Goal: Task Accomplishment & Management: Manage account settings

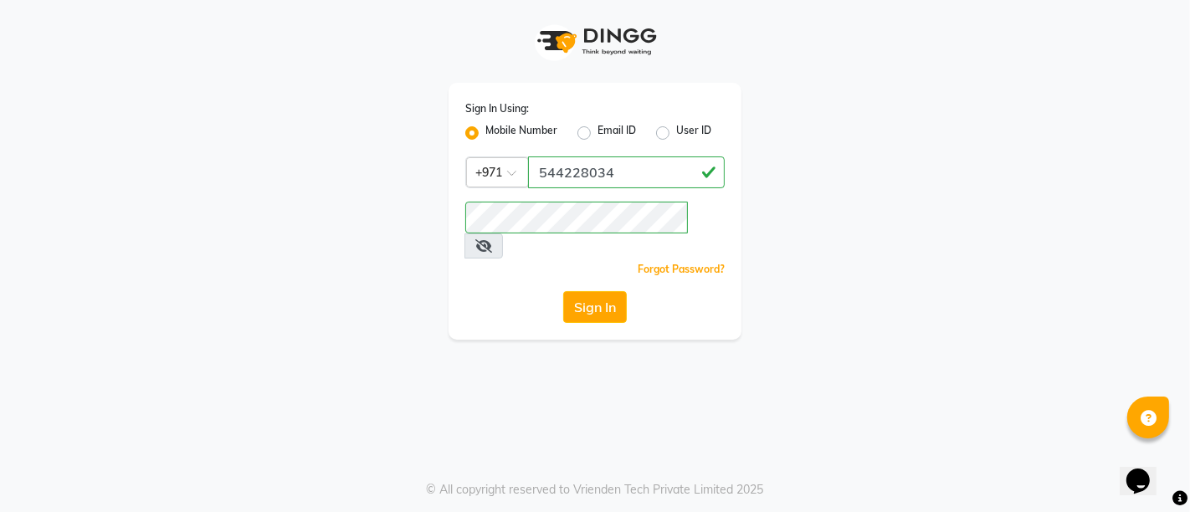
click at [573, 291] on button "Sign In" at bounding box center [595, 307] width 64 height 32
click at [577, 291] on div "Sign In" at bounding box center [594, 307] width 259 height 32
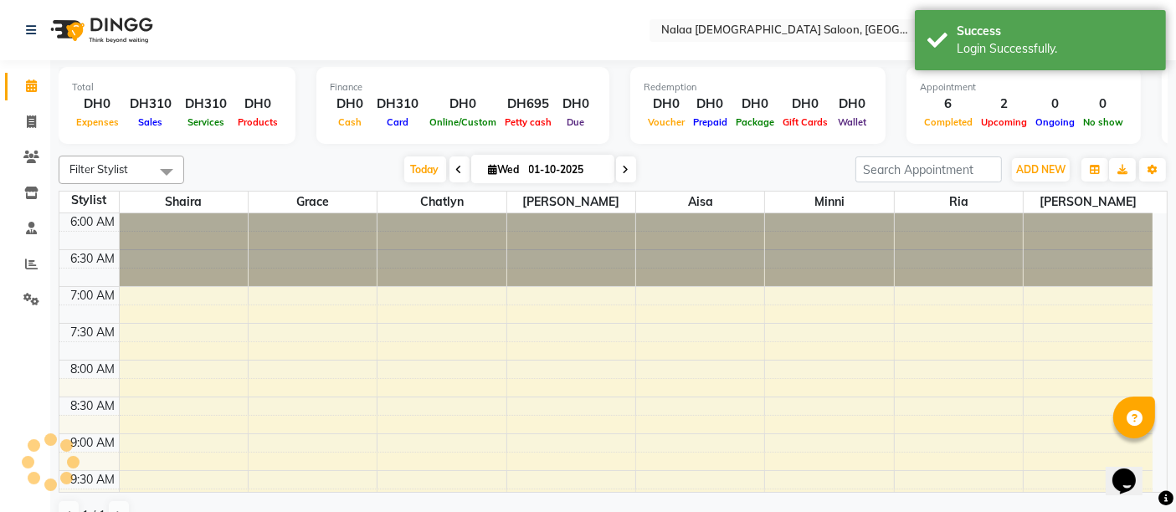
select select "en"
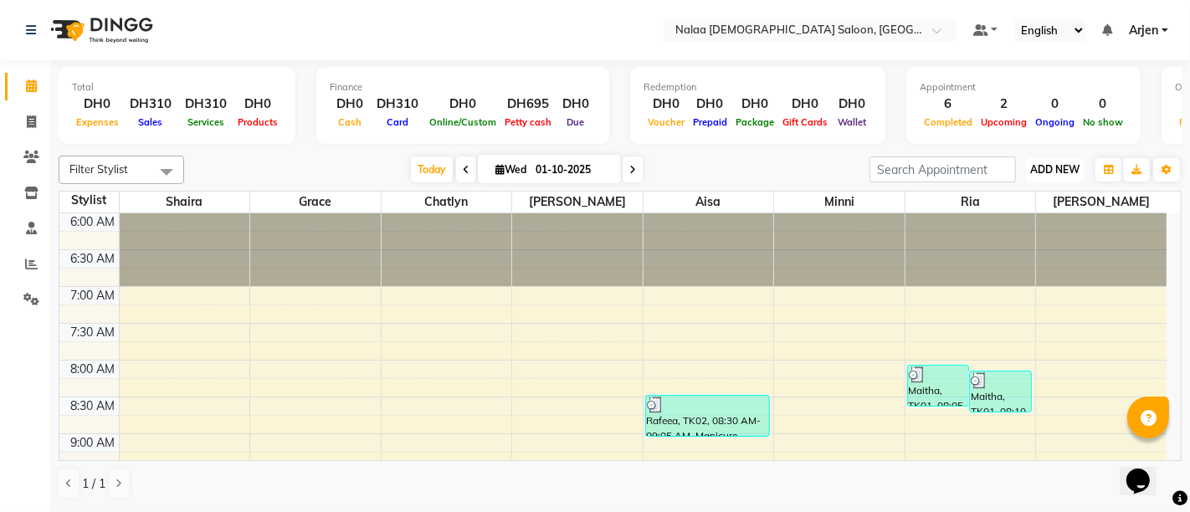
click at [1044, 164] on span "ADD NEW" at bounding box center [1054, 169] width 49 height 13
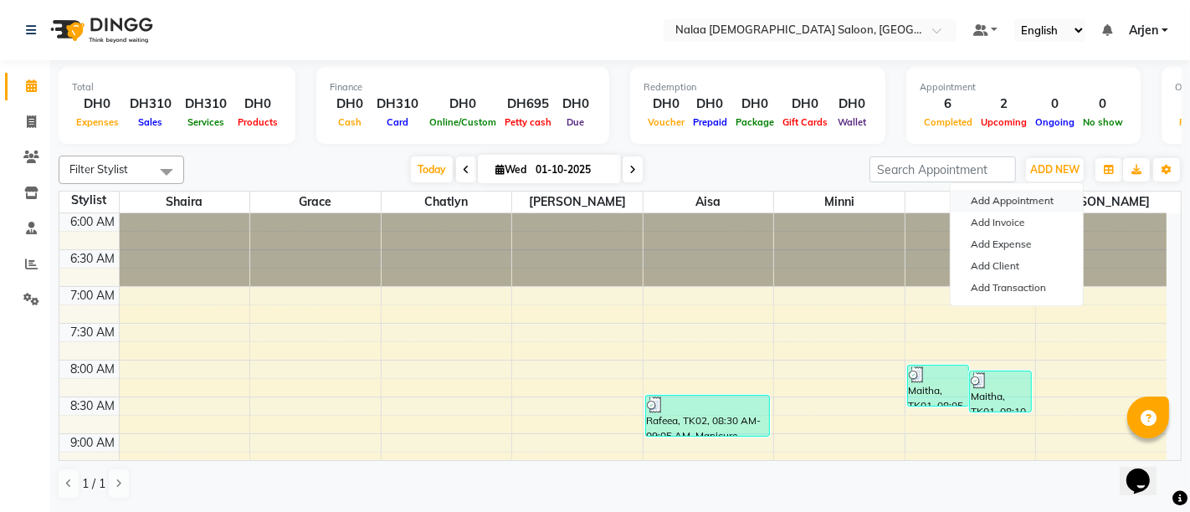
click at [1008, 197] on button "Add Appointment" at bounding box center [1017, 201] width 132 height 22
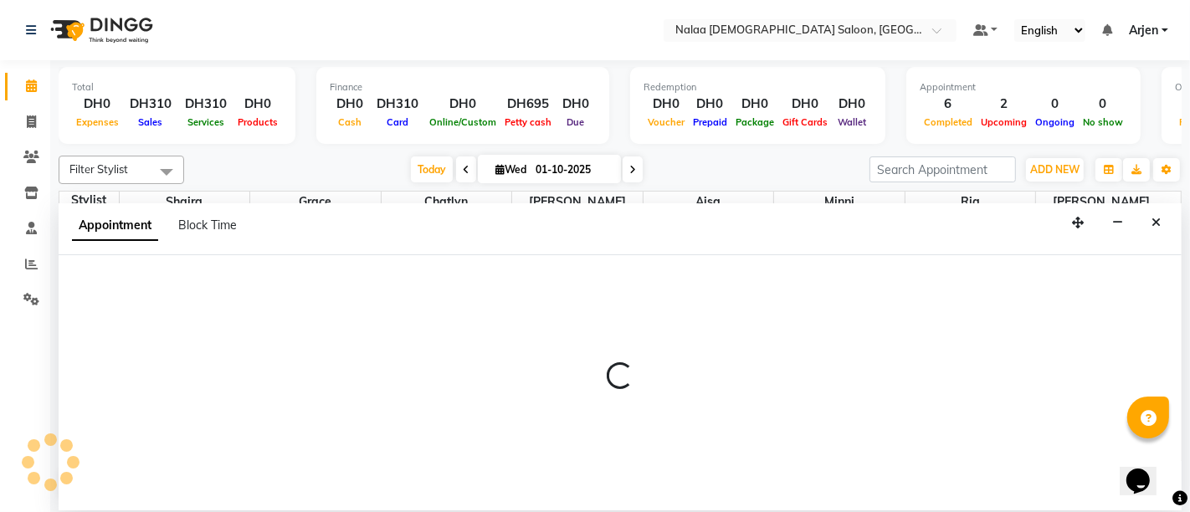
select select "tentative"
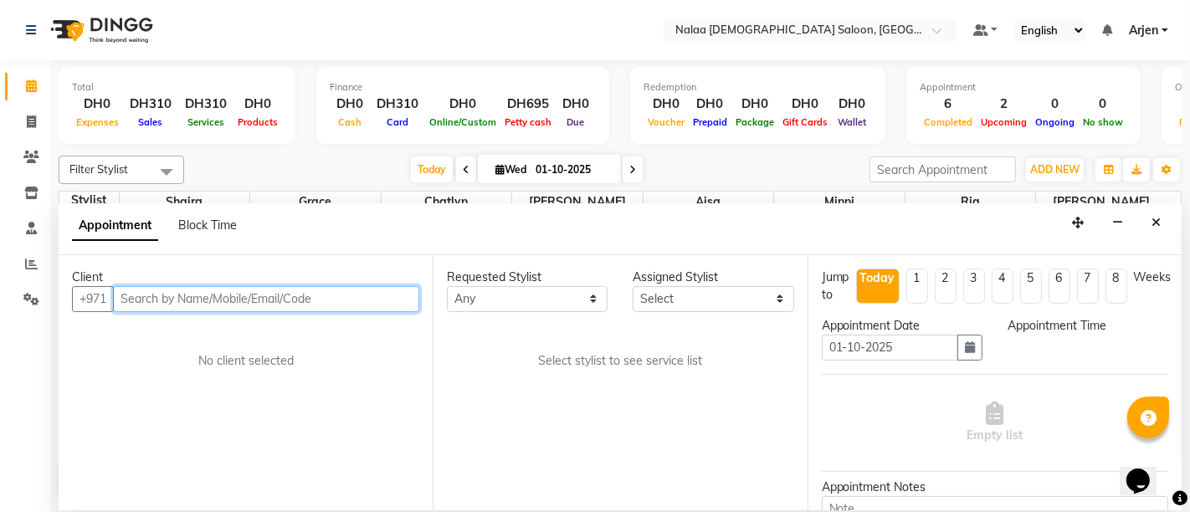
select select "420"
click at [131, 300] on input "text" at bounding box center [266, 299] width 306 height 26
type input "0"
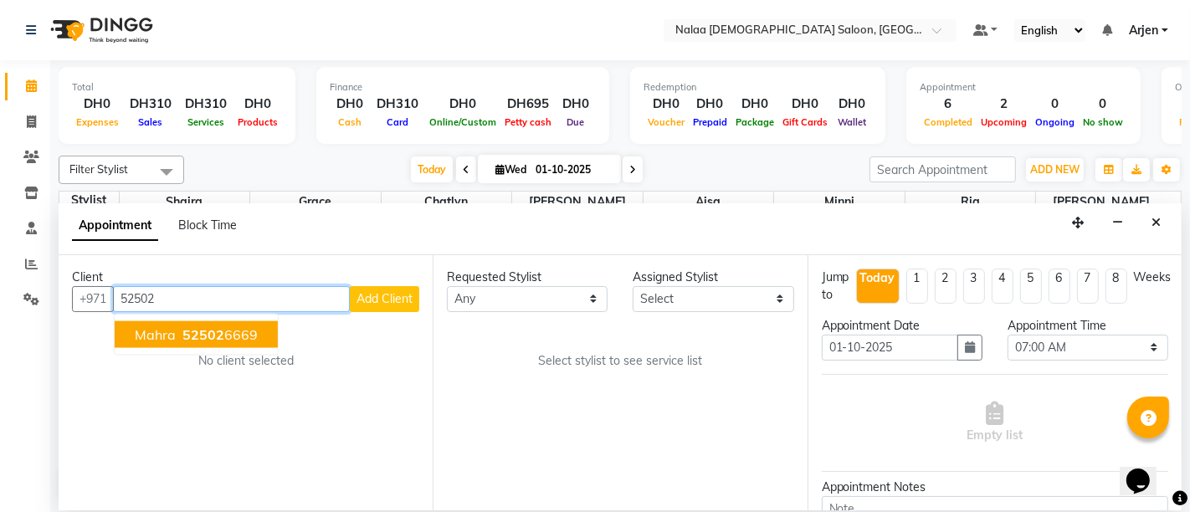
click at [168, 326] on span "Mahra" at bounding box center [155, 334] width 41 height 17
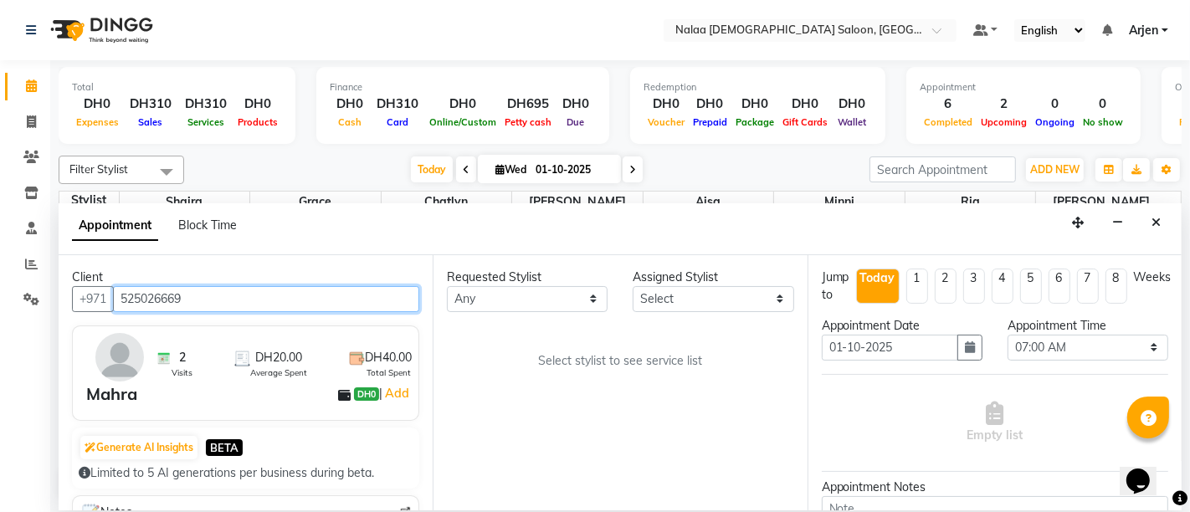
type input "525026669"
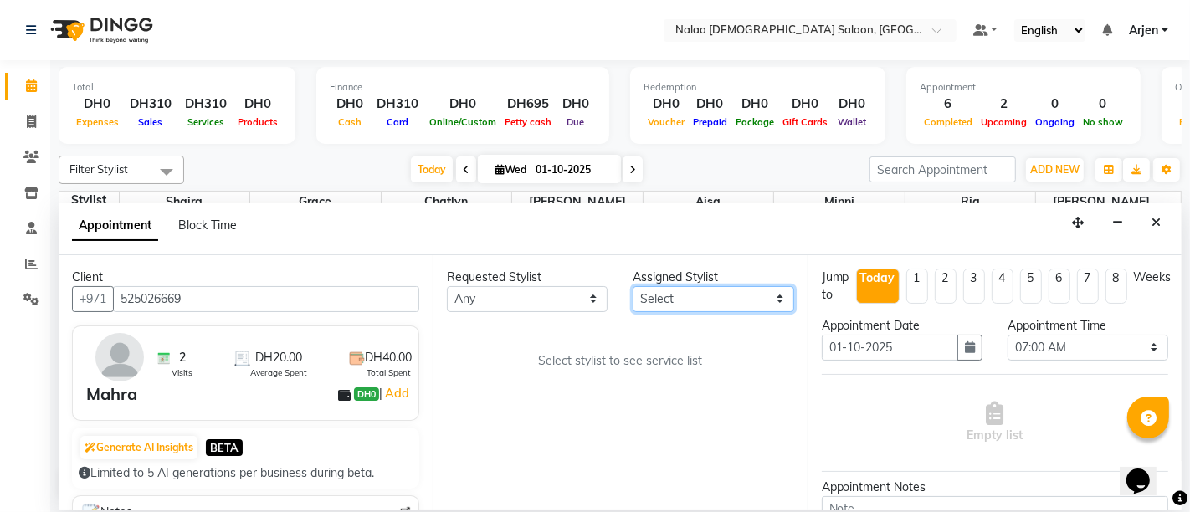
click at [739, 302] on select "Select [PERSON_NAME] [PERSON_NAME] ria [PERSON_NAME]" at bounding box center [713, 299] width 161 height 26
select select "90677"
click at [633, 286] on select "Select [PERSON_NAME] [PERSON_NAME] ria [PERSON_NAME]" at bounding box center [713, 299] width 161 height 26
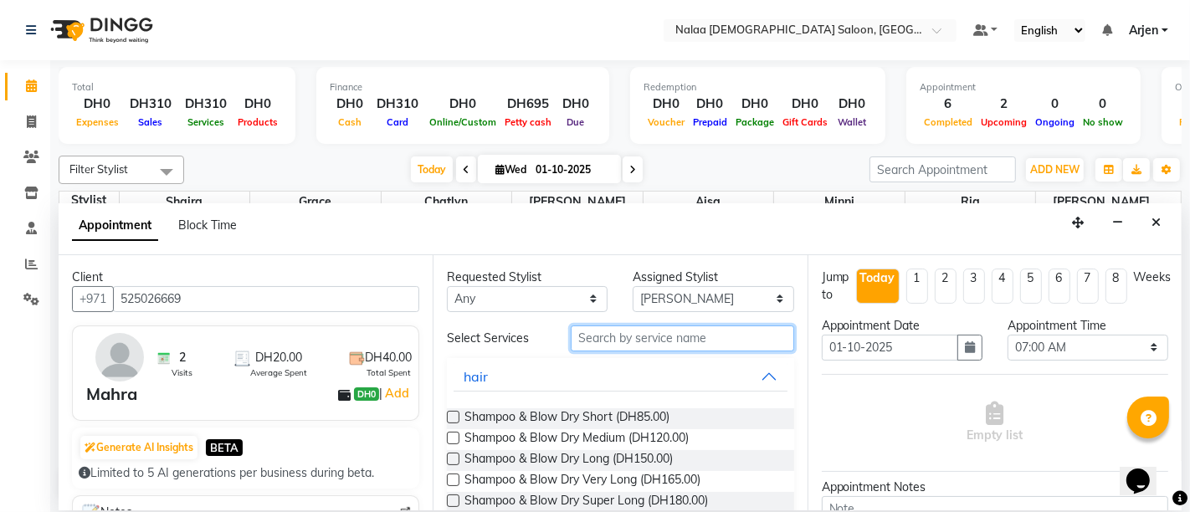
click at [623, 336] on input "text" at bounding box center [682, 339] width 223 height 26
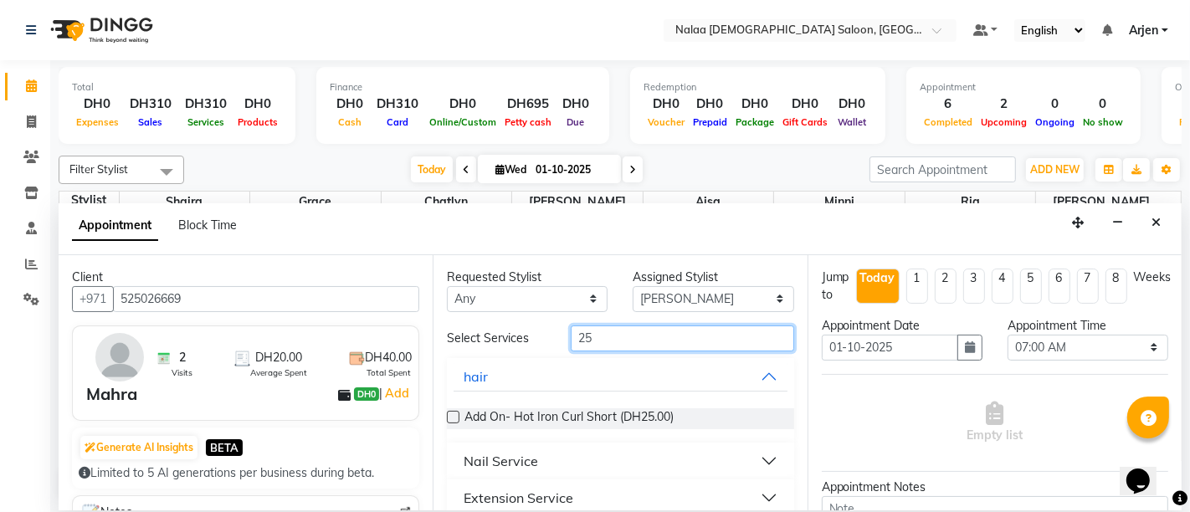
type input "2"
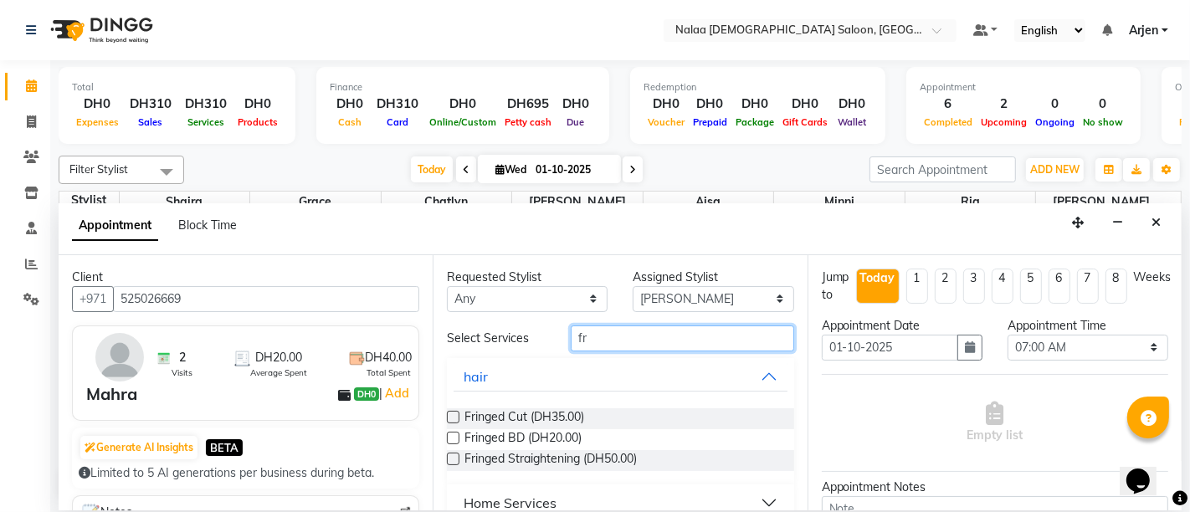
type input "f"
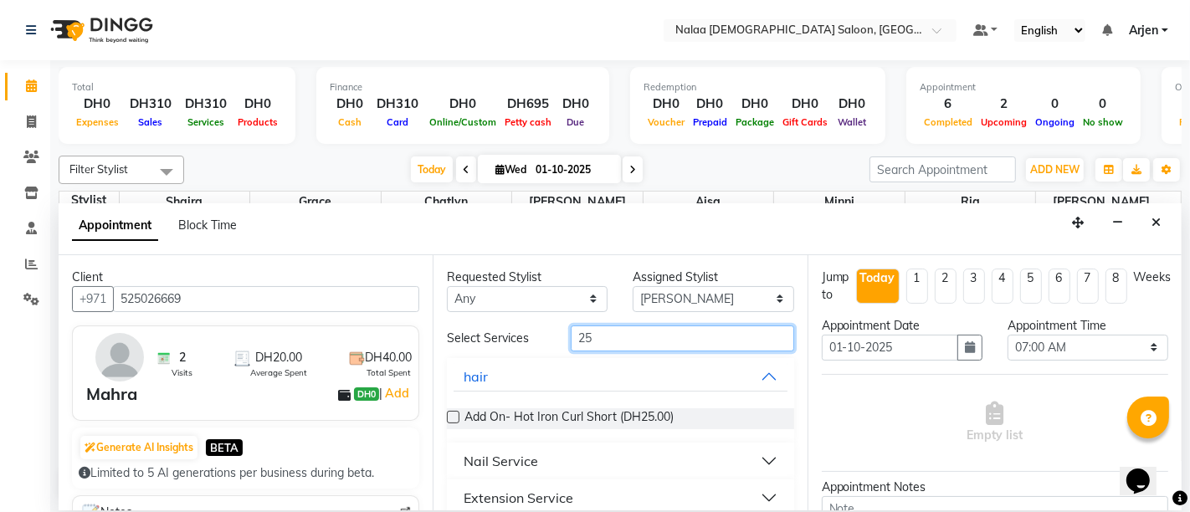
type input "2"
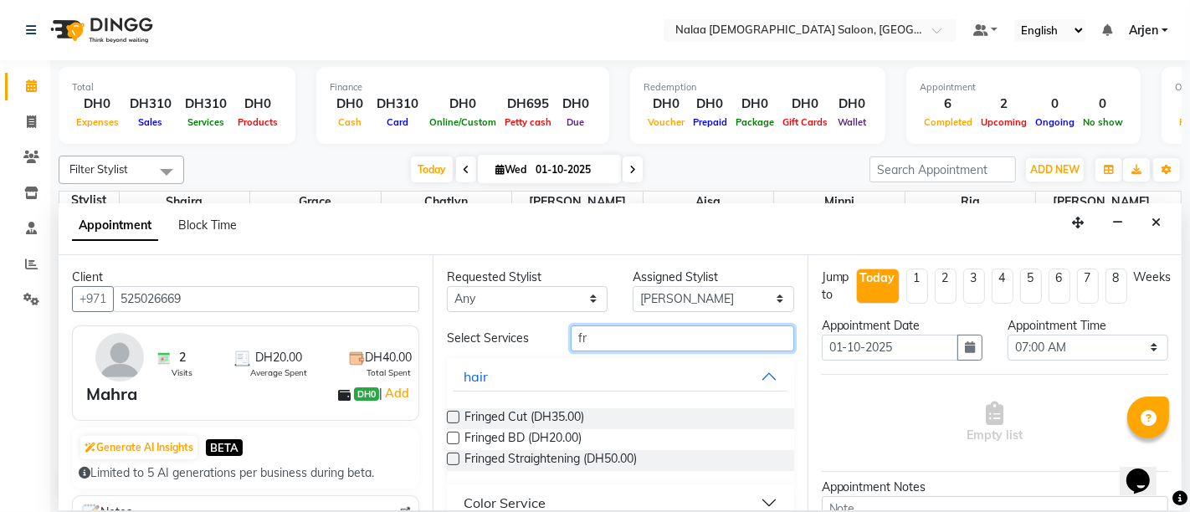
type input "f"
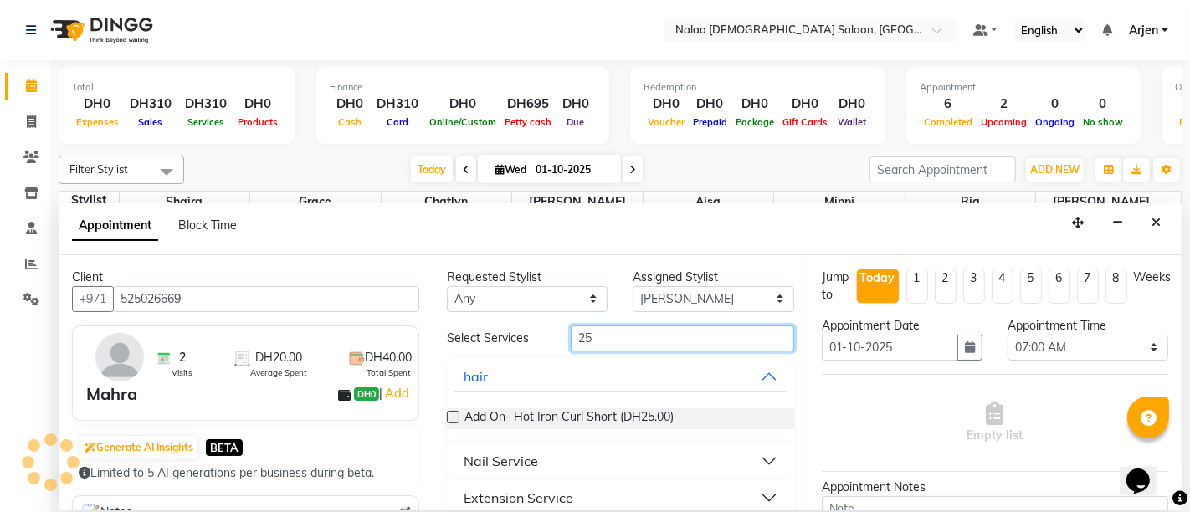
type input "25"
click at [454, 414] on label at bounding box center [453, 417] width 13 height 13
click at [454, 414] on input "checkbox" at bounding box center [452, 418] width 11 height 11
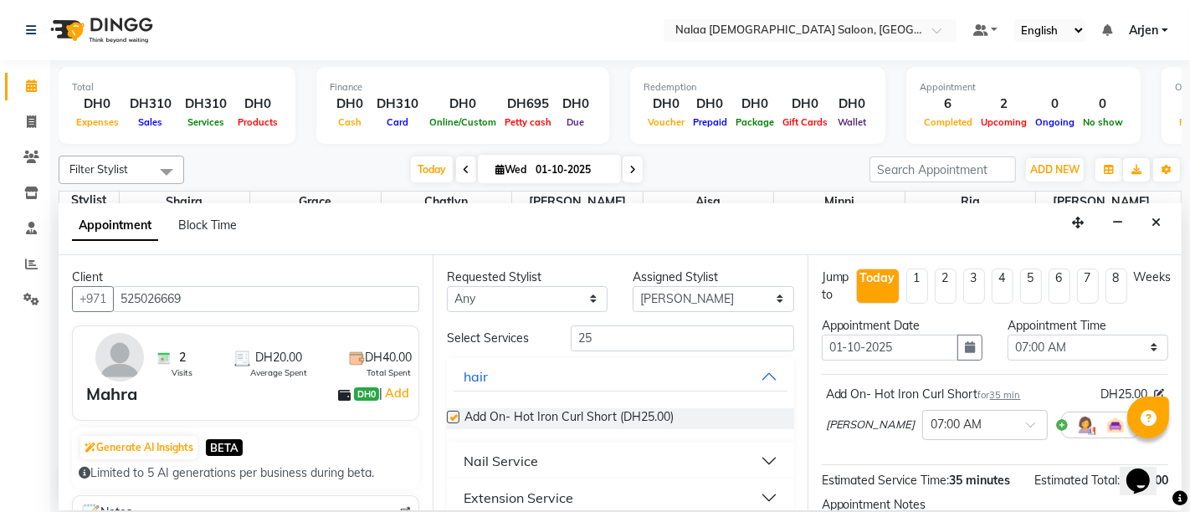
checkbox input "false"
click at [1038, 345] on select "Select 07:00 AM 07:05 AM 07:10 AM 07:15 AM 07:20 AM 07:25 AM 07:30 AM 07:35 AM …" at bounding box center [1088, 348] width 161 height 26
select select "640"
click at [1008, 335] on select "Select 07:00 AM 07:05 AM 07:10 AM 07:15 AM 07:20 AM 07:25 AM 07:30 AM 07:35 AM …" at bounding box center [1088, 348] width 161 height 26
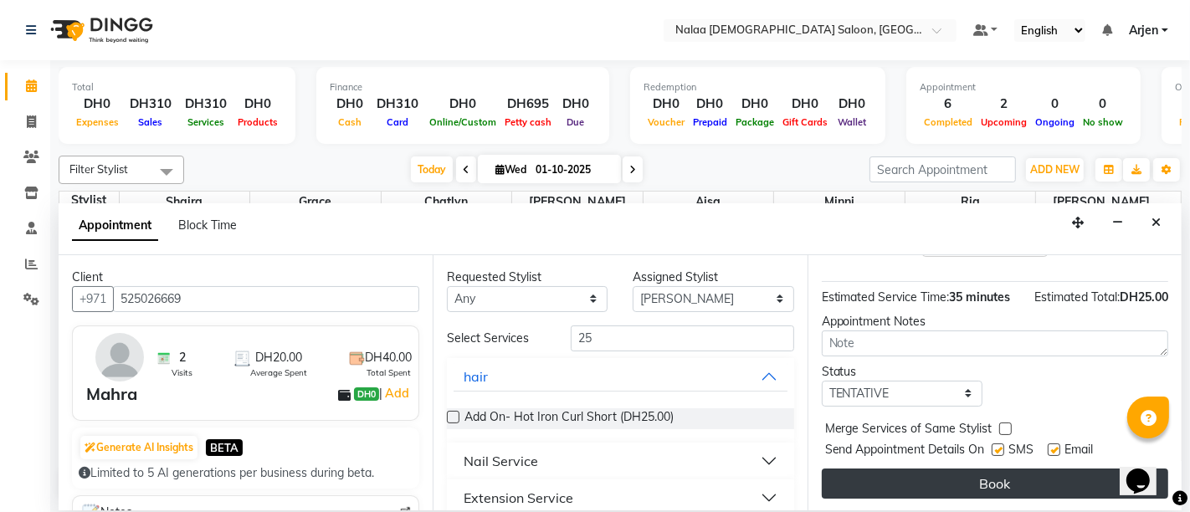
click at [927, 485] on button "Book" at bounding box center [995, 484] width 346 height 30
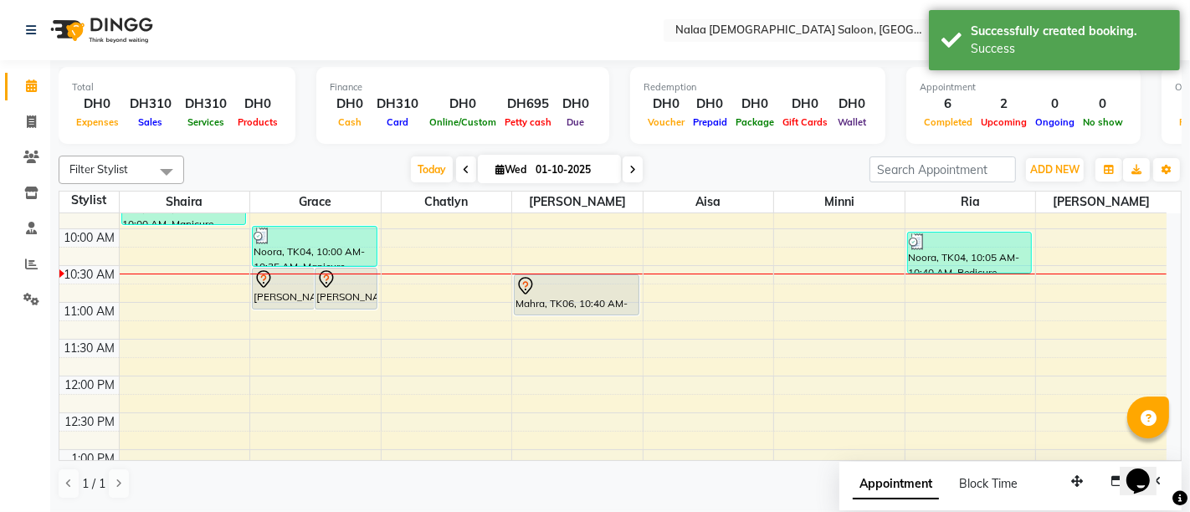
scroll to position [244, 0]
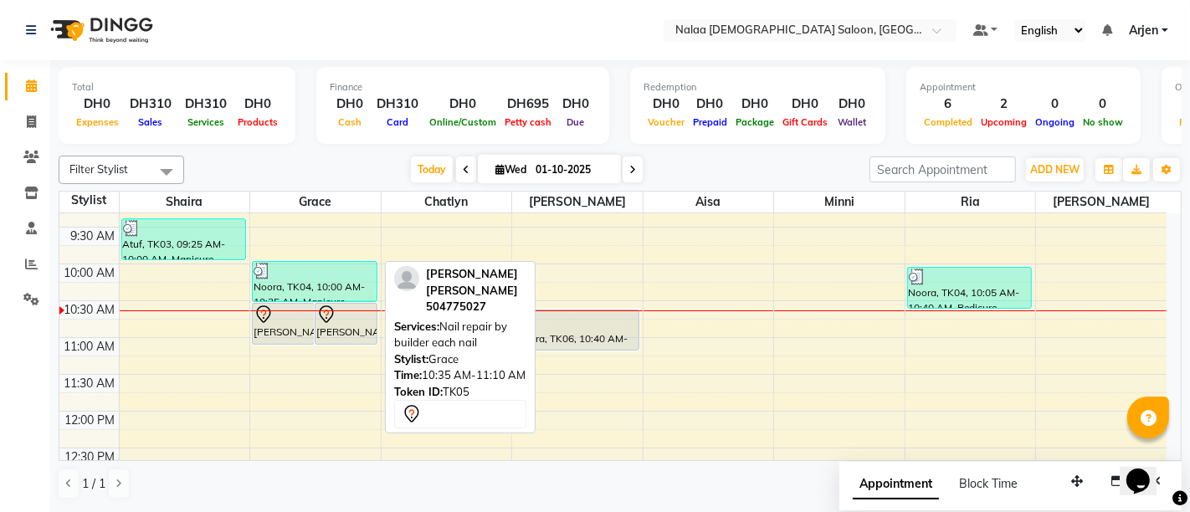
click at [337, 331] on div "[PERSON_NAME] [PERSON_NAME], TK05, 10:35 AM-11:10 AM, Nail repair by builder ea…" at bounding box center [345, 324] width 61 height 40
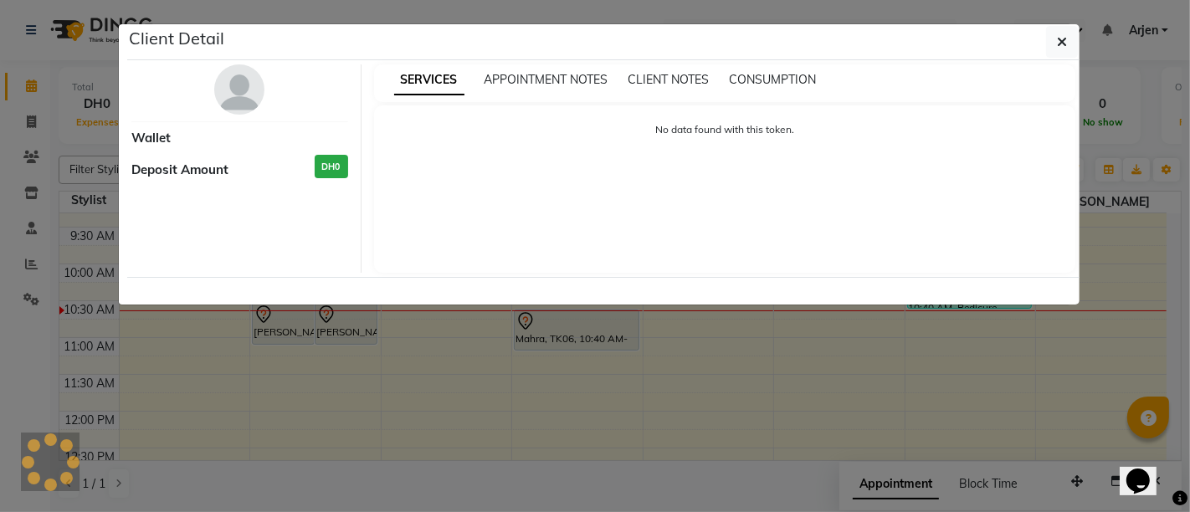
select select "7"
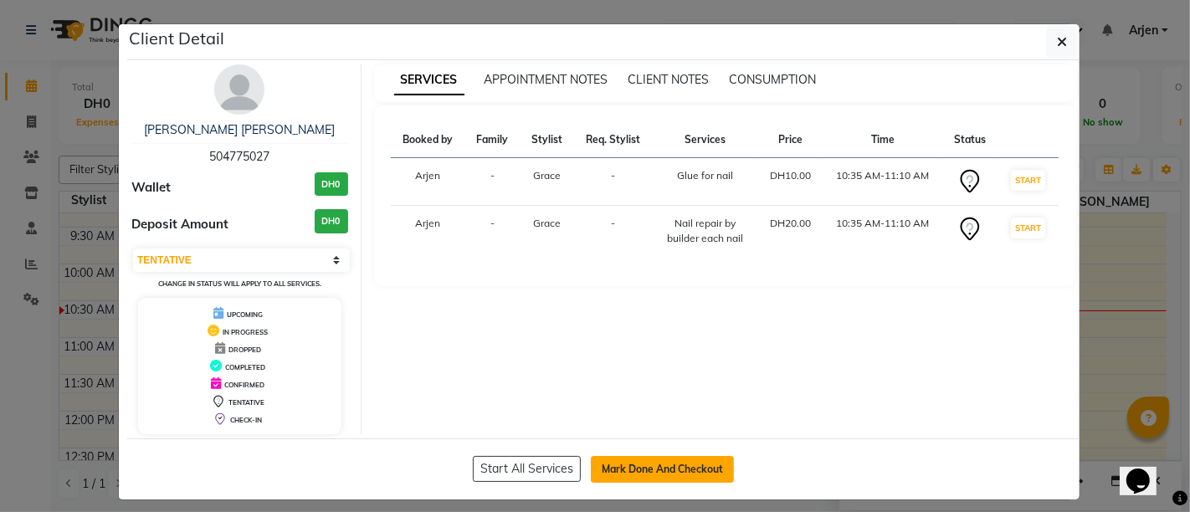
click at [627, 465] on button "Mark Done And Checkout" at bounding box center [662, 469] width 143 height 27
select select "service"
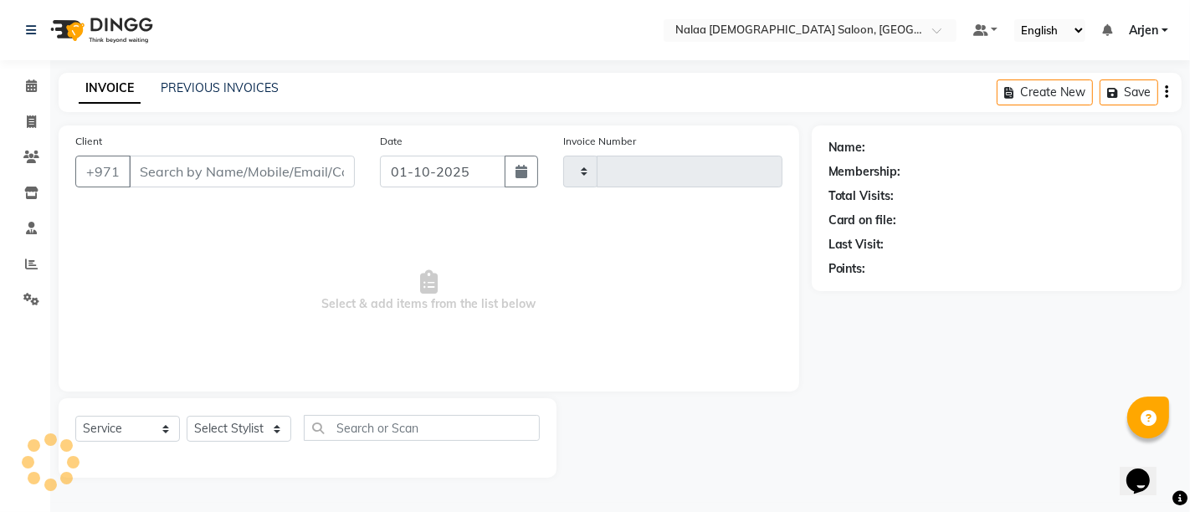
type input "1436"
select select "7528"
type input "504775027"
select select "90523"
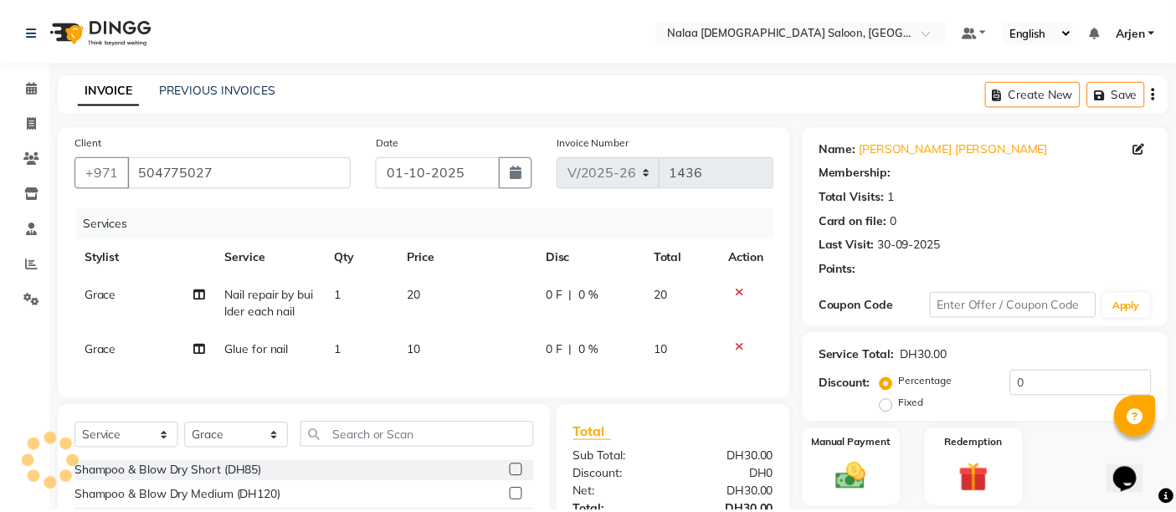
scroll to position [179, 0]
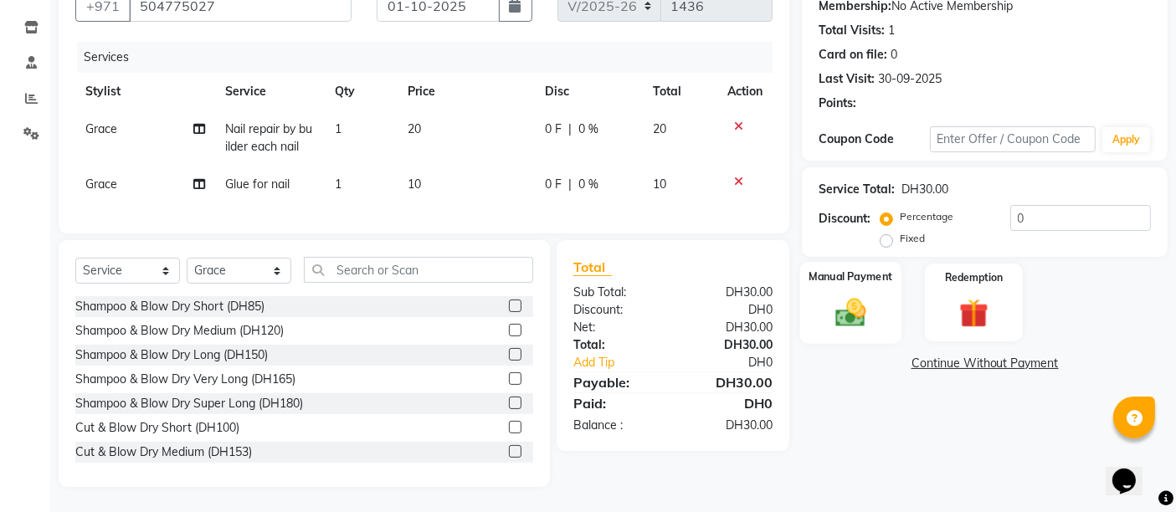
click at [829, 295] on img at bounding box center [851, 312] width 50 height 35
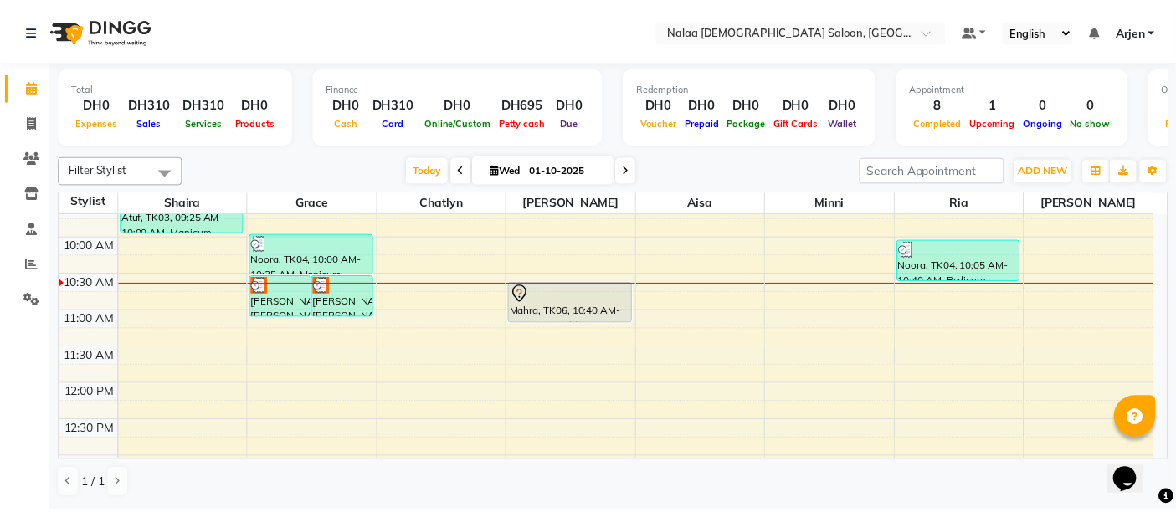
scroll to position [271, 0]
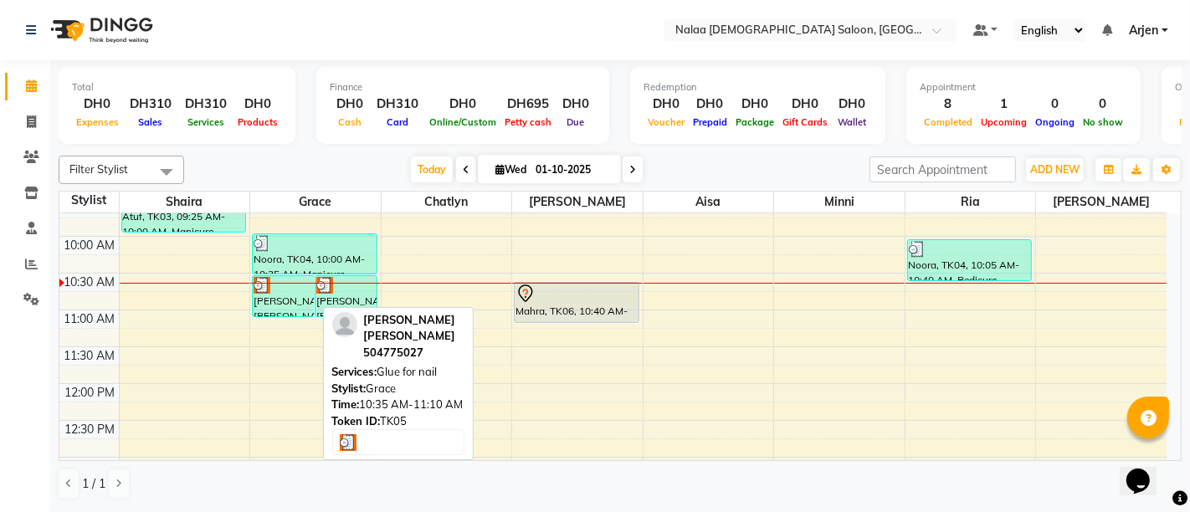
click at [289, 307] on div "[PERSON_NAME] [PERSON_NAME], TK05, 10:35 AM-11:10 AM, Glue for nail" at bounding box center [283, 296] width 61 height 40
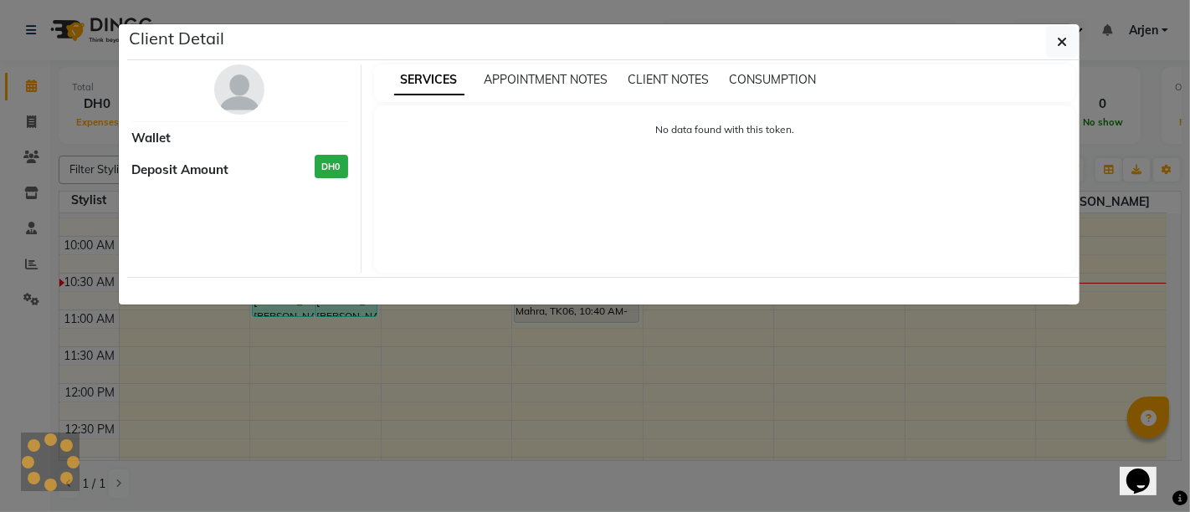
select select "3"
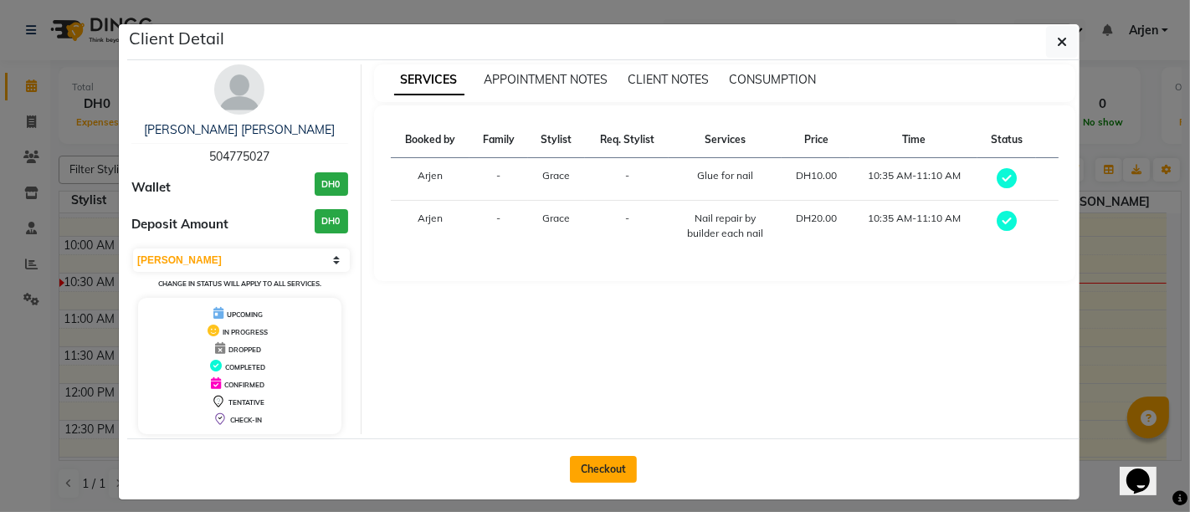
click at [588, 476] on button "Checkout" at bounding box center [603, 469] width 67 height 27
select select "service"
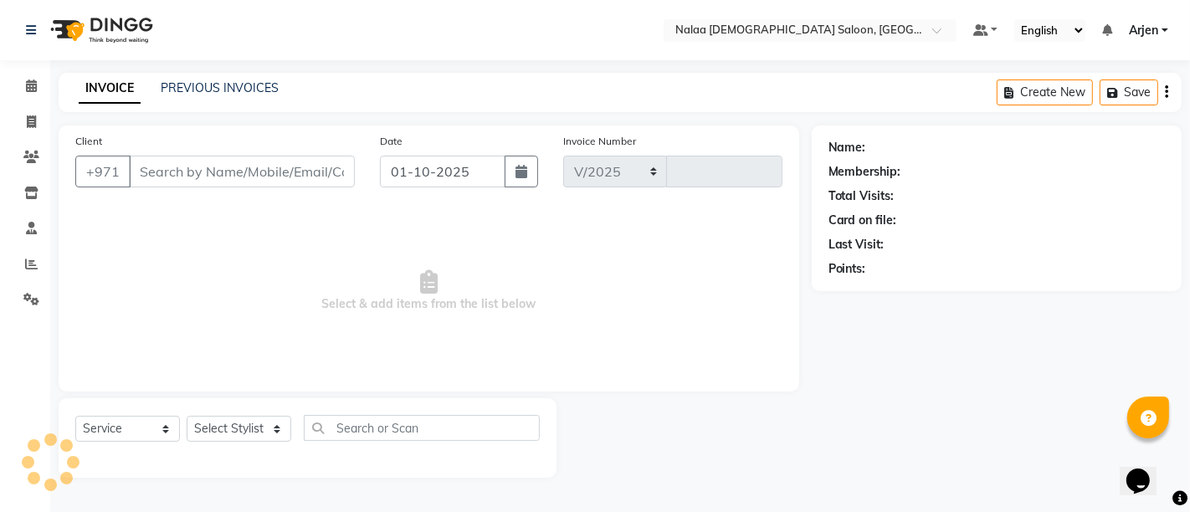
select select "7528"
type input "1436"
type input "504775027"
select select "90523"
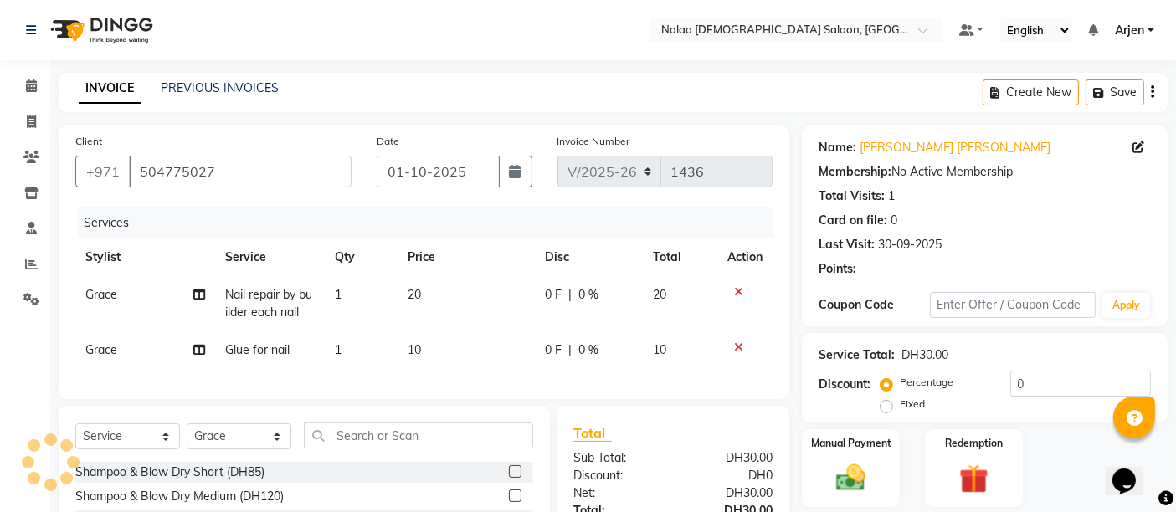
scroll to position [179, 0]
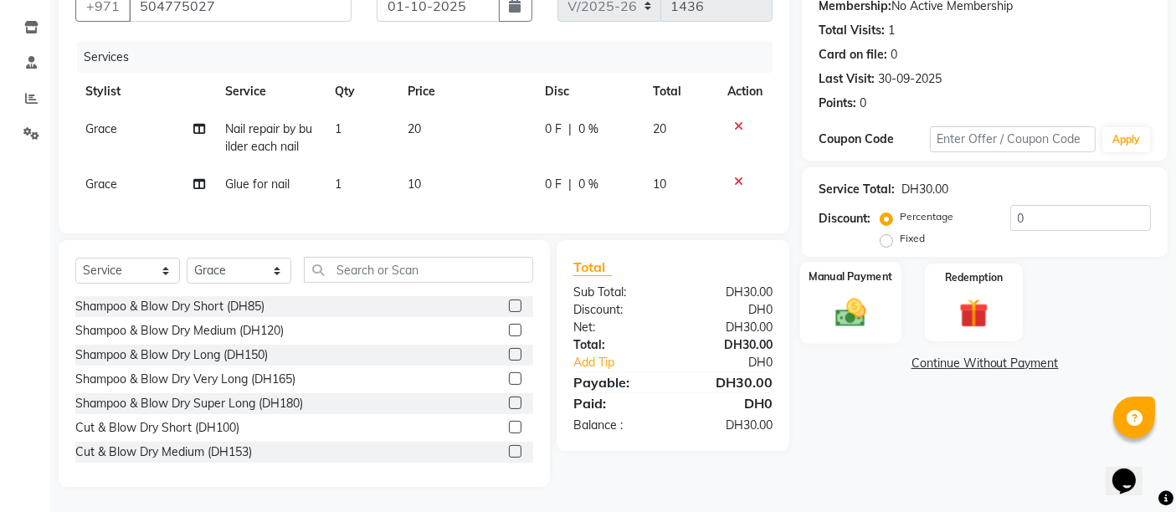
click at [855, 300] on img at bounding box center [851, 312] width 50 height 35
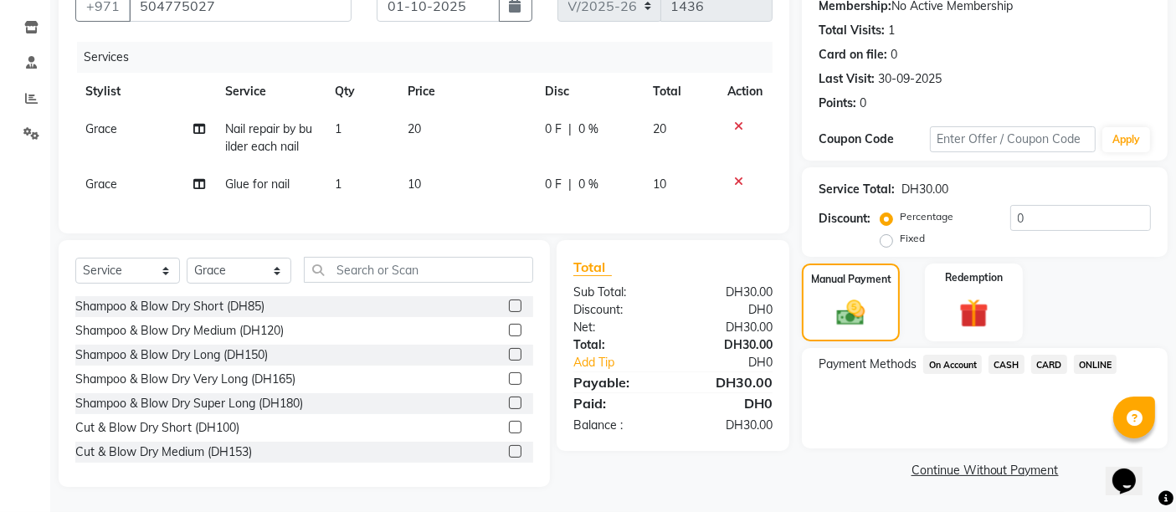
click at [1049, 355] on span "CARD" at bounding box center [1049, 364] width 36 height 19
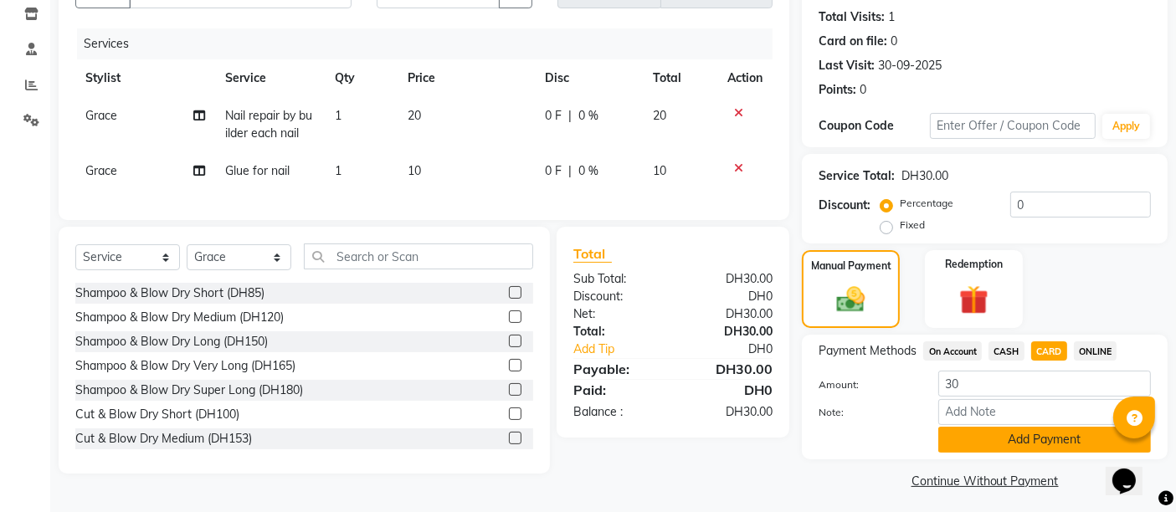
click at [1002, 434] on button "Add Payment" at bounding box center [1044, 440] width 213 height 26
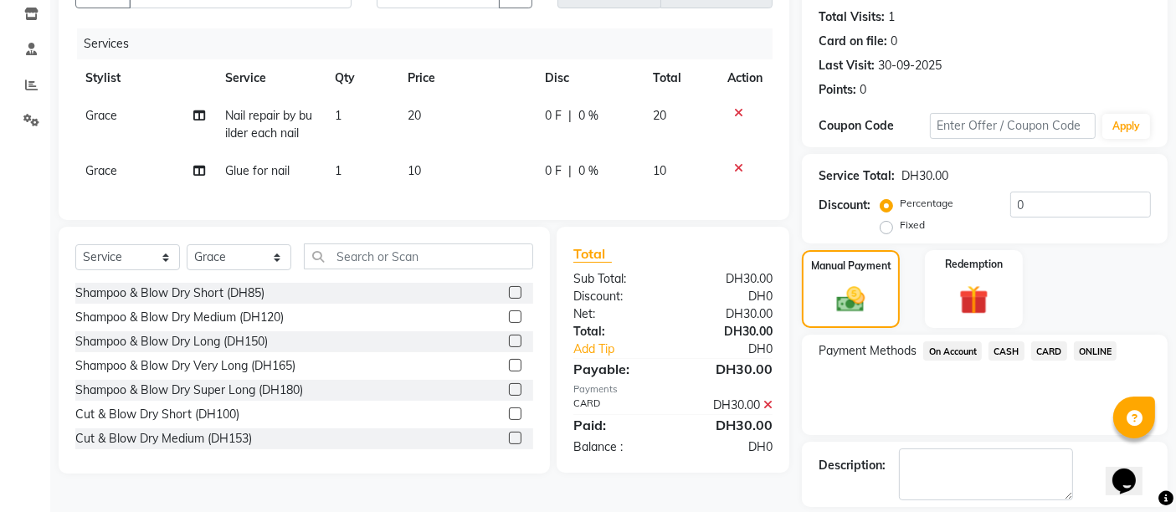
scroll to position [254, 0]
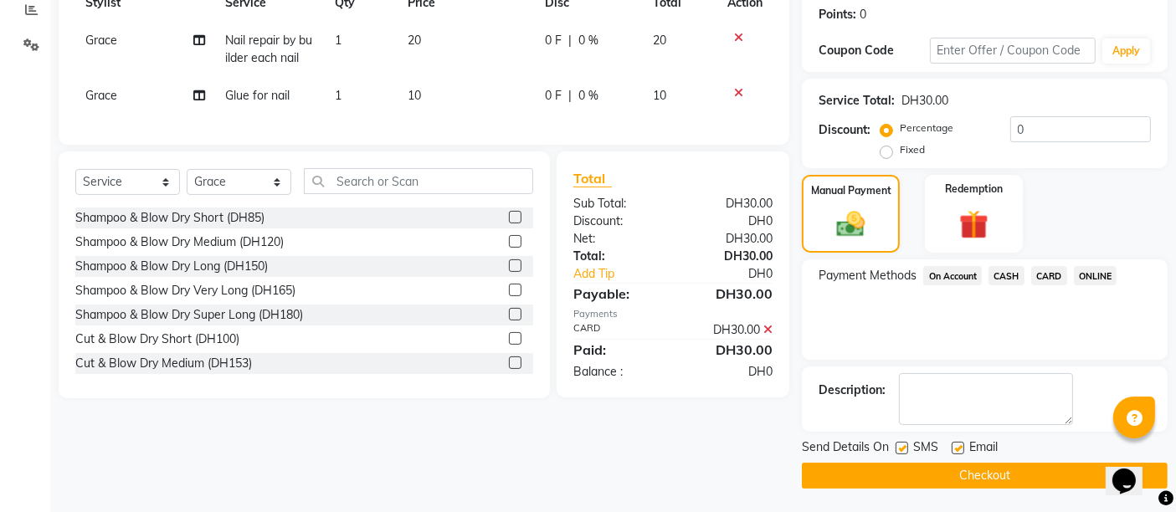
click at [994, 479] on button "Checkout" at bounding box center [985, 476] width 366 height 26
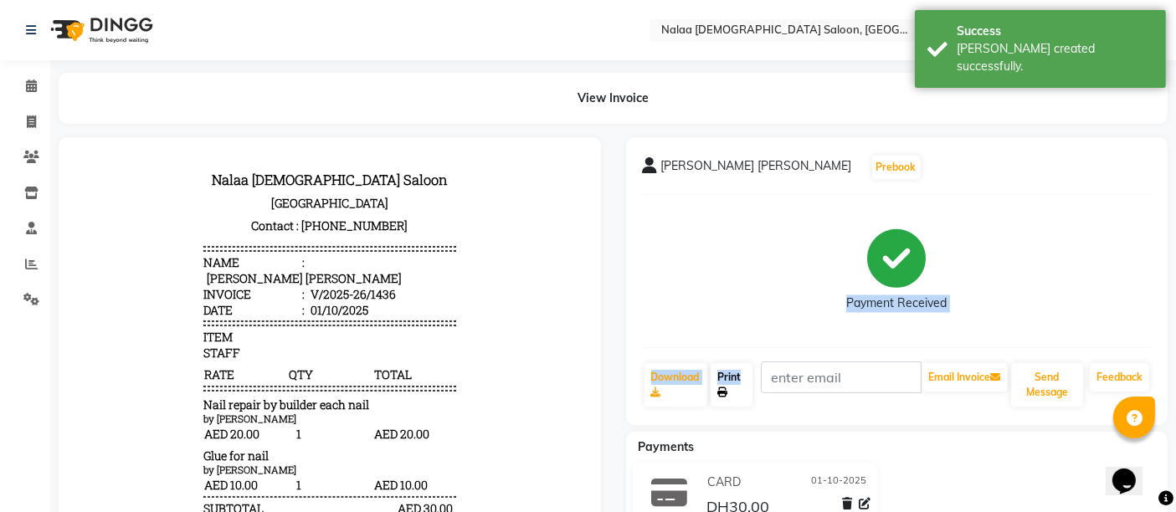
drag, startPoint x: 681, startPoint y: 343, endPoint x: 734, endPoint y: 391, distance: 71.1
click at [734, 391] on div "Fatima Fatima Prebook Payment Received Download Print Email Invoice Send Messag…" at bounding box center [897, 281] width 542 height 288
click at [734, 391] on link "Print" at bounding box center [730, 385] width 41 height 44
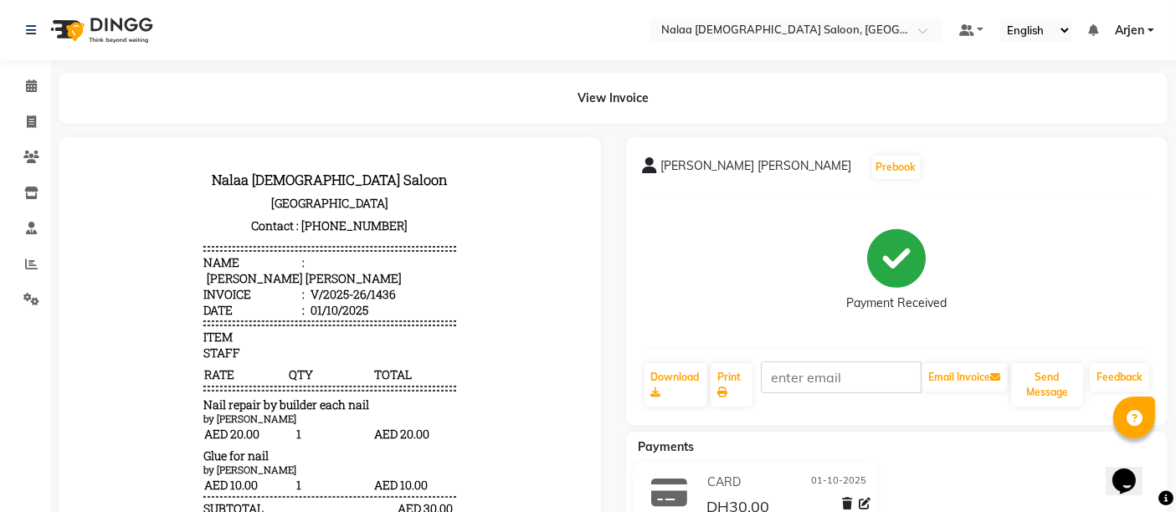
click at [710, 252] on div "Payment Received" at bounding box center [897, 271] width 509 height 126
click at [729, 384] on link "Print" at bounding box center [730, 385] width 41 height 44
click at [33, 32] on icon at bounding box center [31, 30] width 10 height 12
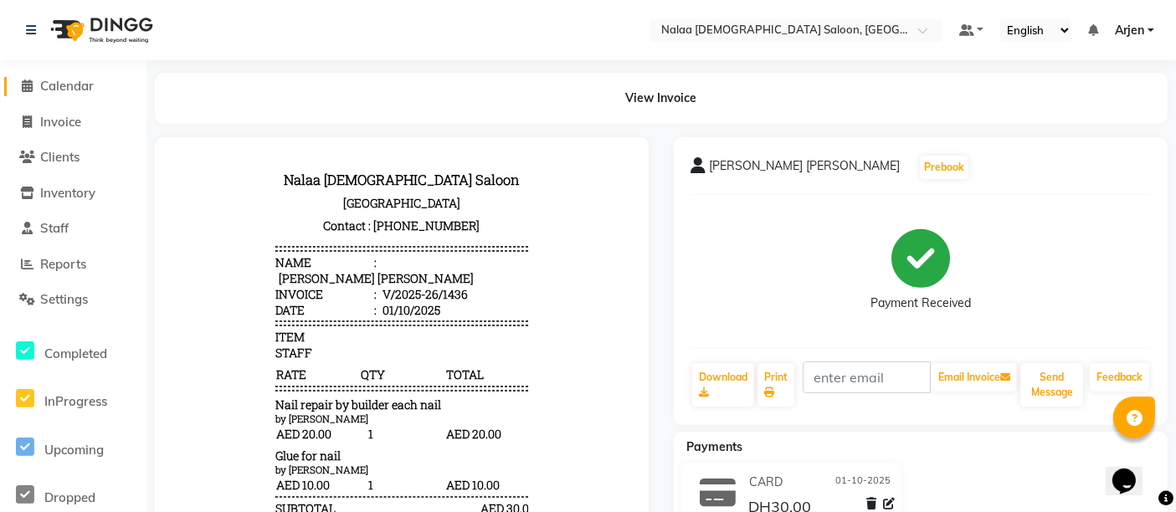
click at [66, 92] on span "Calendar" at bounding box center [67, 86] width 54 height 16
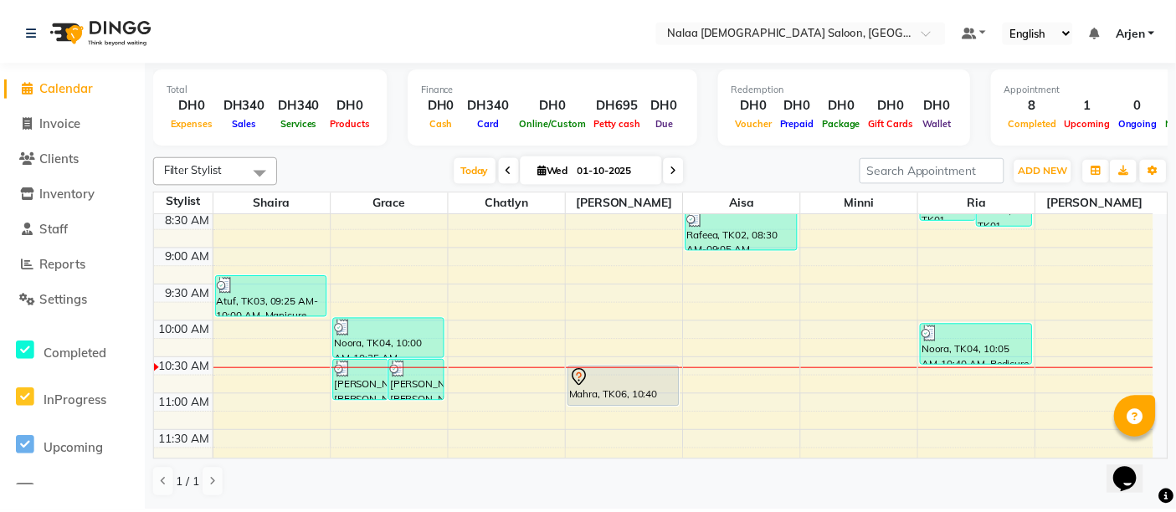
scroll to position [187, 0]
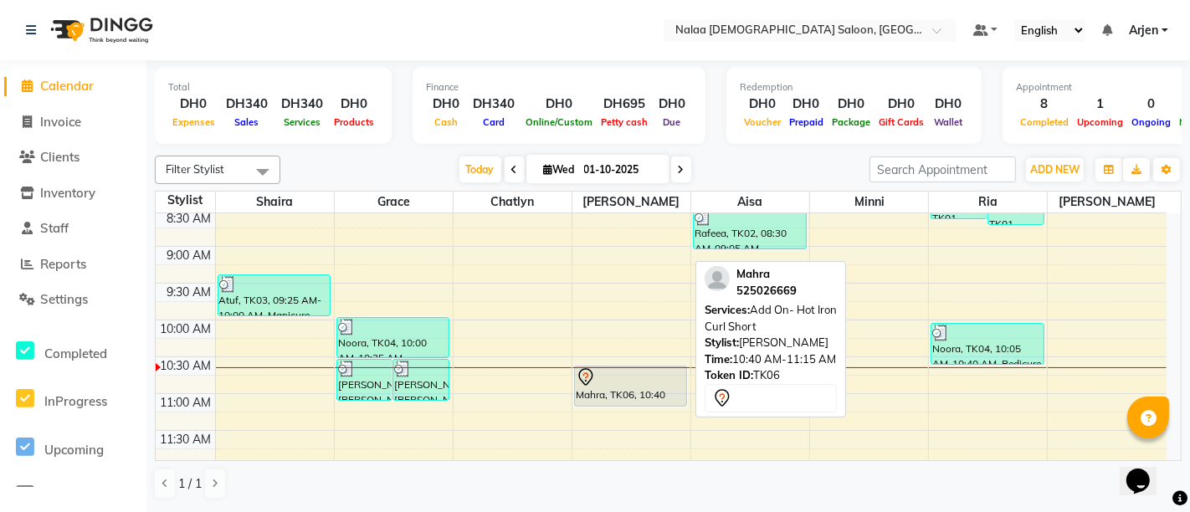
click at [624, 395] on div "Mahra, TK06, 10:40 AM-11:15 AM, Add On- Hot Iron Curl Short" at bounding box center [631, 386] width 112 height 39
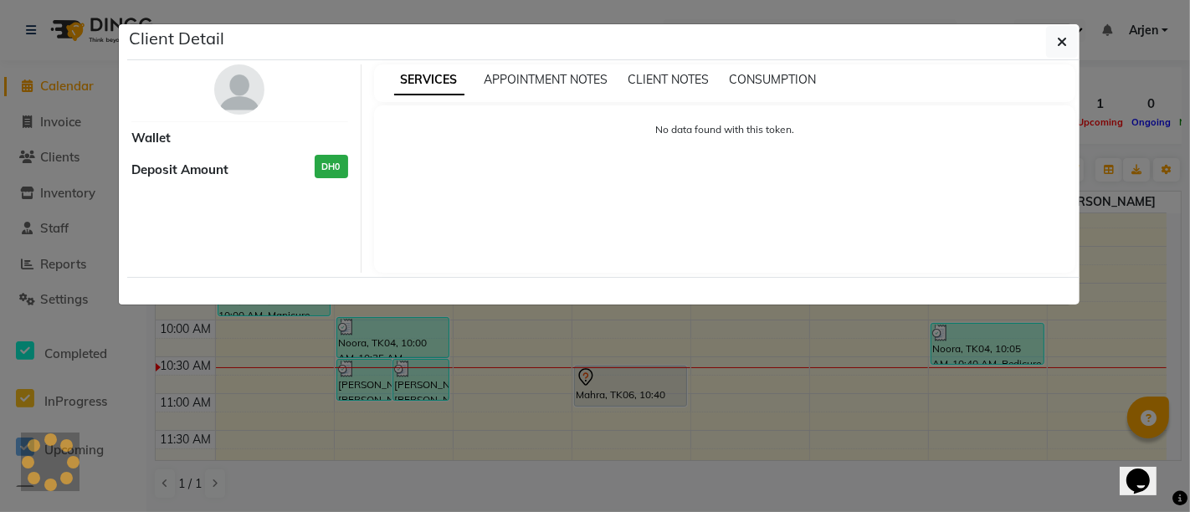
select select "7"
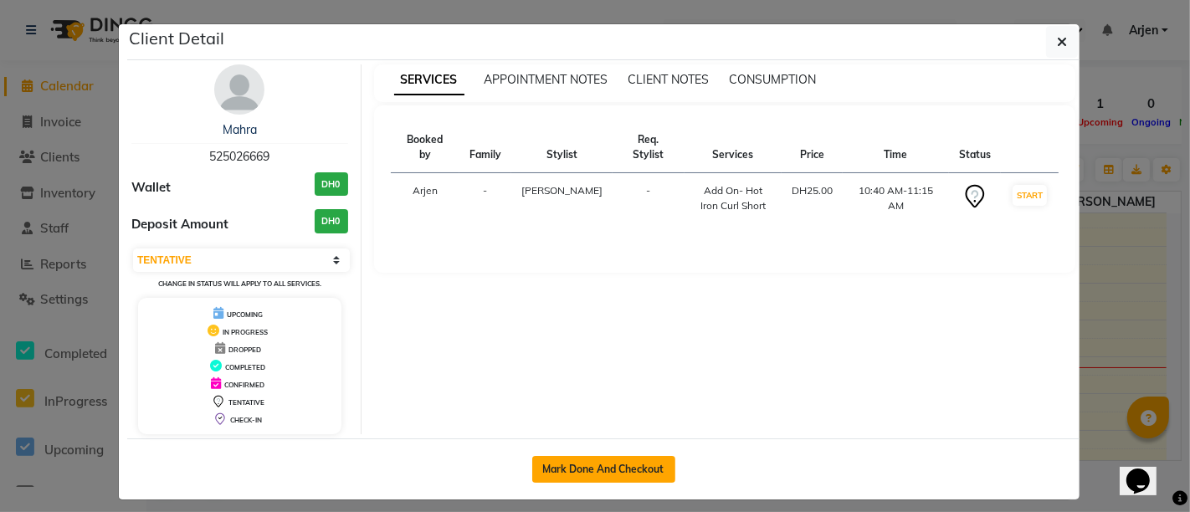
click at [612, 462] on button "Mark Done And Checkout" at bounding box center [603, 469] width 143 height 27
select select "service"
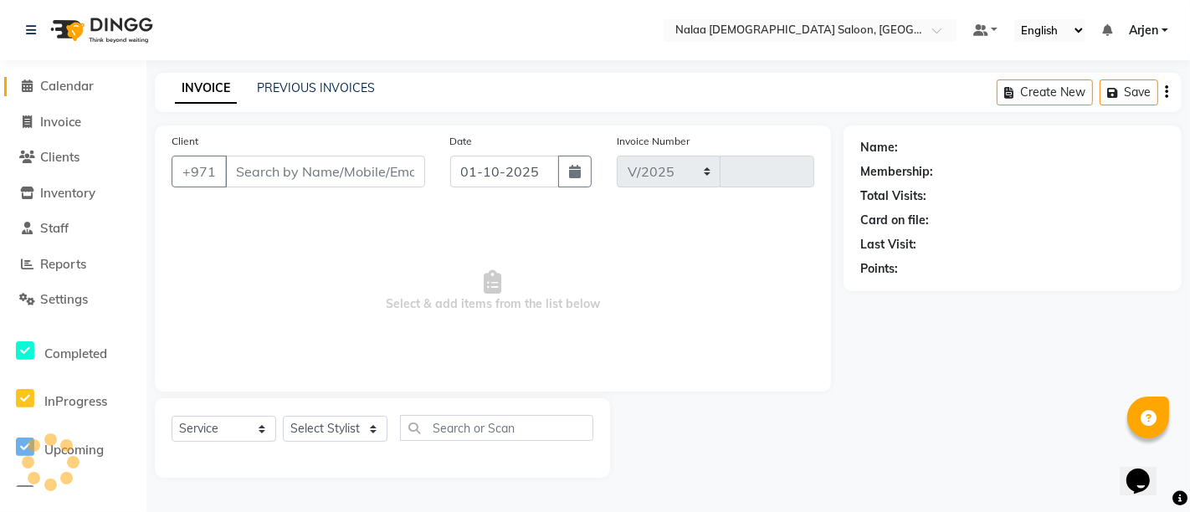
select select "7528"
type input "1437"
type input "525026669"
select select "90677"
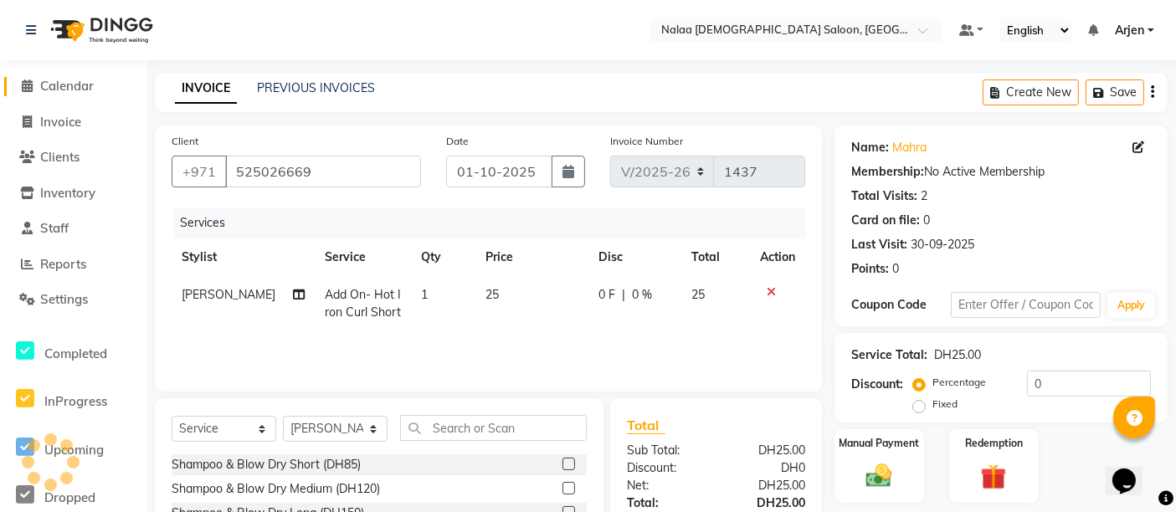
scroll to position [157, 0]
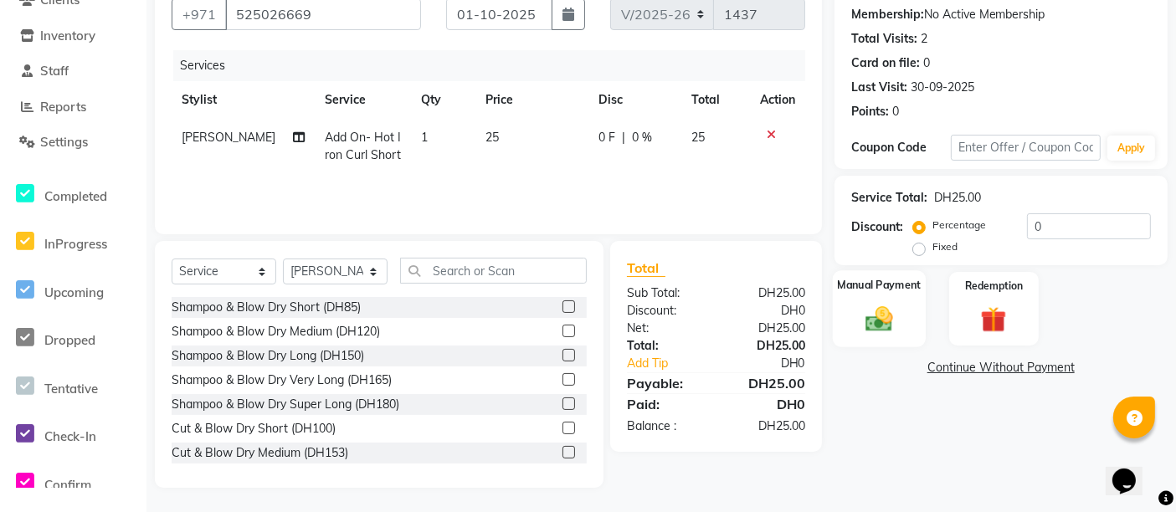
click at [880, 310] on img at bounding box center [879, 318] width 44 height 31
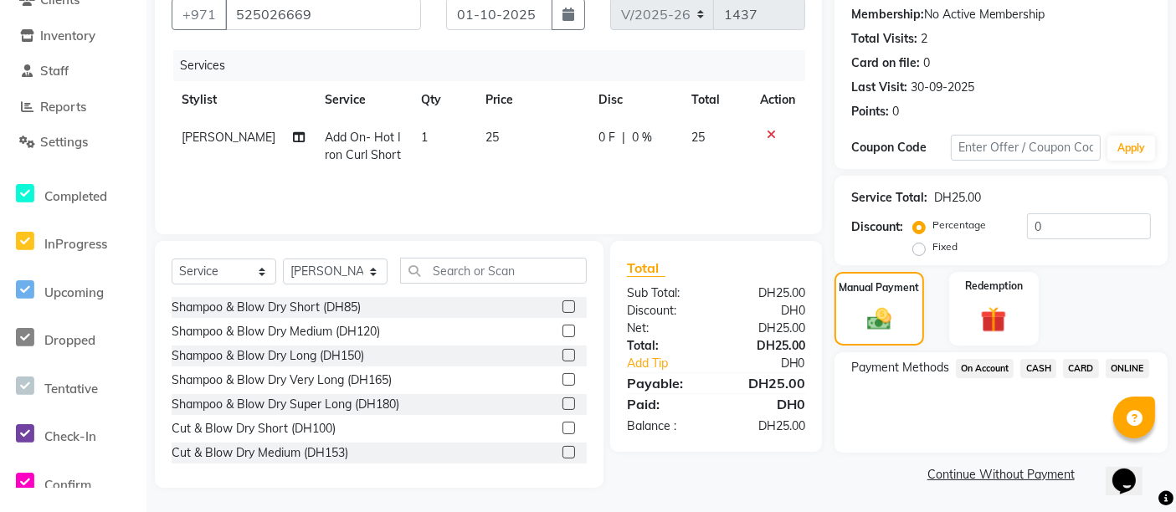
click at [1082, 372] on span "CARD" at bounding box center [1081, 368] width 36 height 19
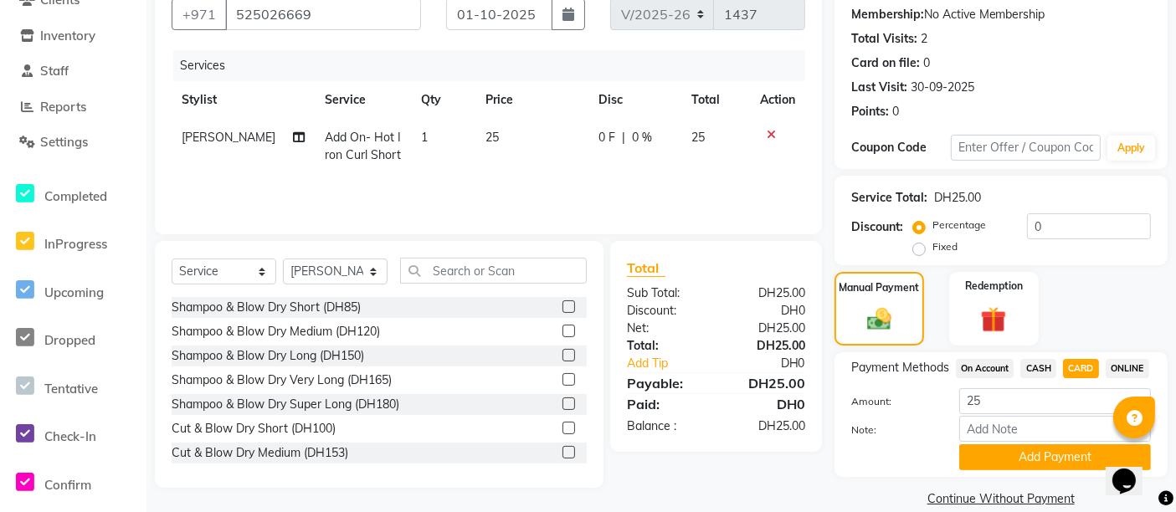
scroll to position [180, 0]
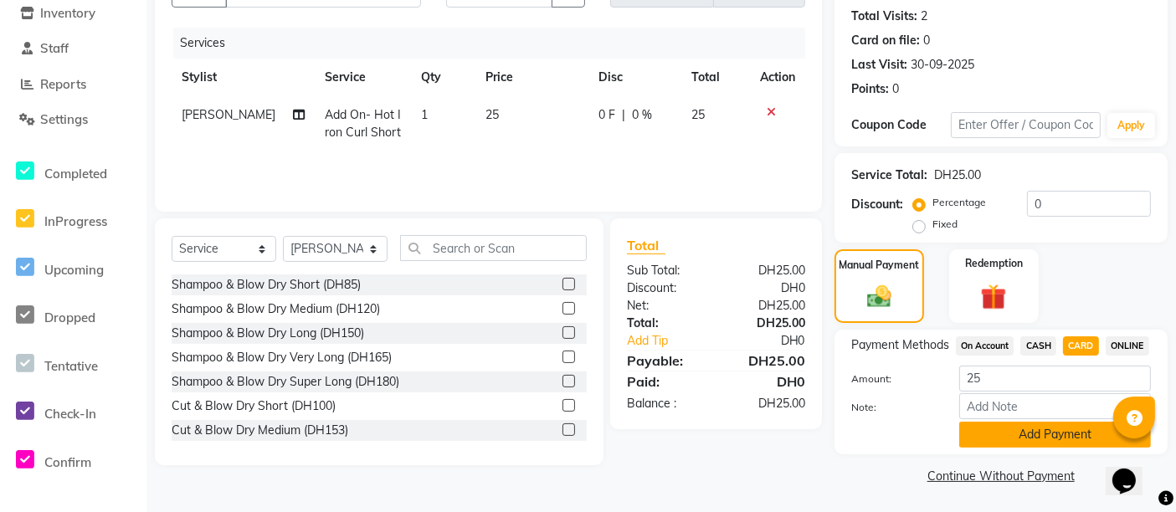
click at [1066, 444] on button "Add Payment" at bounding box center [1055, 435] width 192 height 26
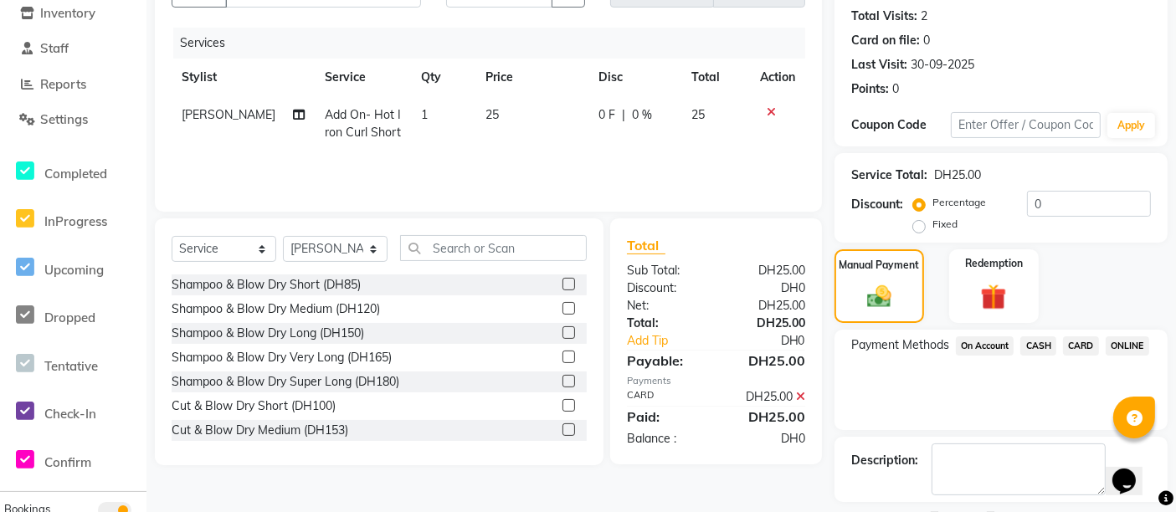
scroll to position [249, 0]
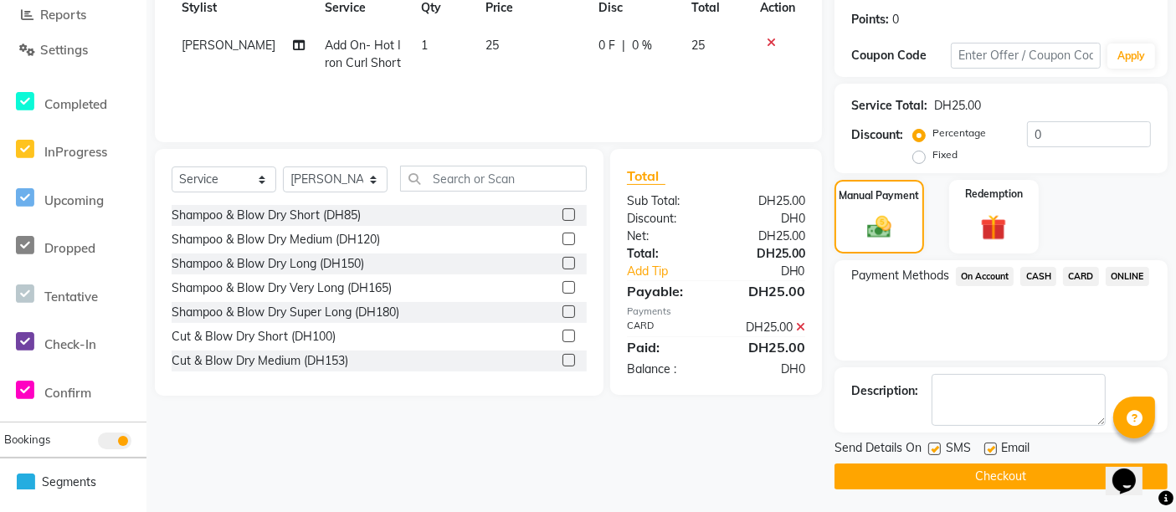
click at [1013, 470] on button "Checkout" at bounding box center [1000, 477] width 333 height 26
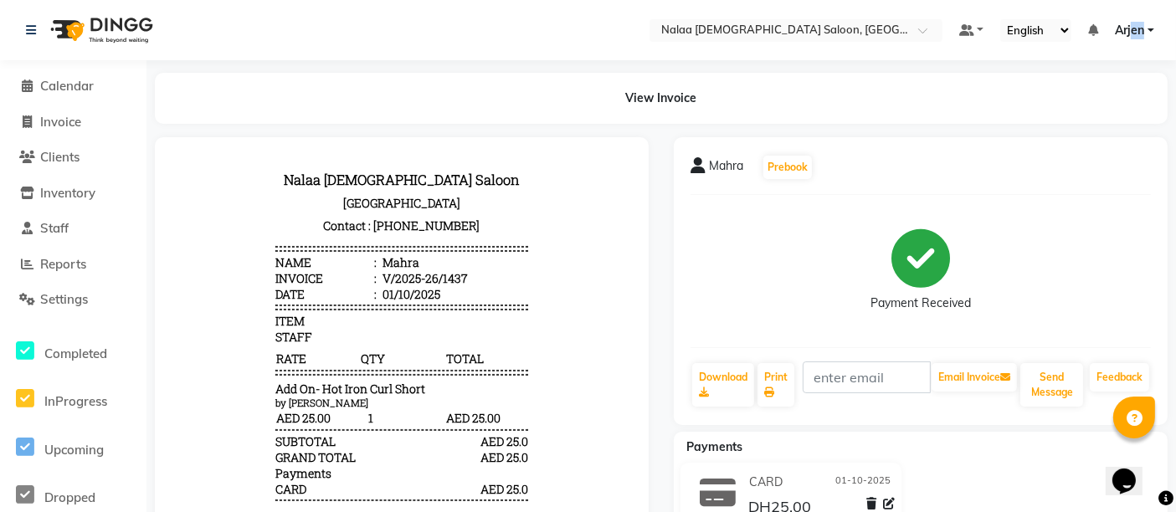
drag, startPoint x: 1146, startPoint y: 39, endPoint x: 1131, endPoint y: 28, distance: 19.1
click at [1131, 28] on ul "Default Panel My Panel English ENGLISH Español العربية मराठी हिंदी ગુજરાતી தமிழ…" at bounding box center [1057, 30] width 212 height 23
click at [1131, 28] on span "Arjen" at bounding box center [1129, 31] width 29 height 18
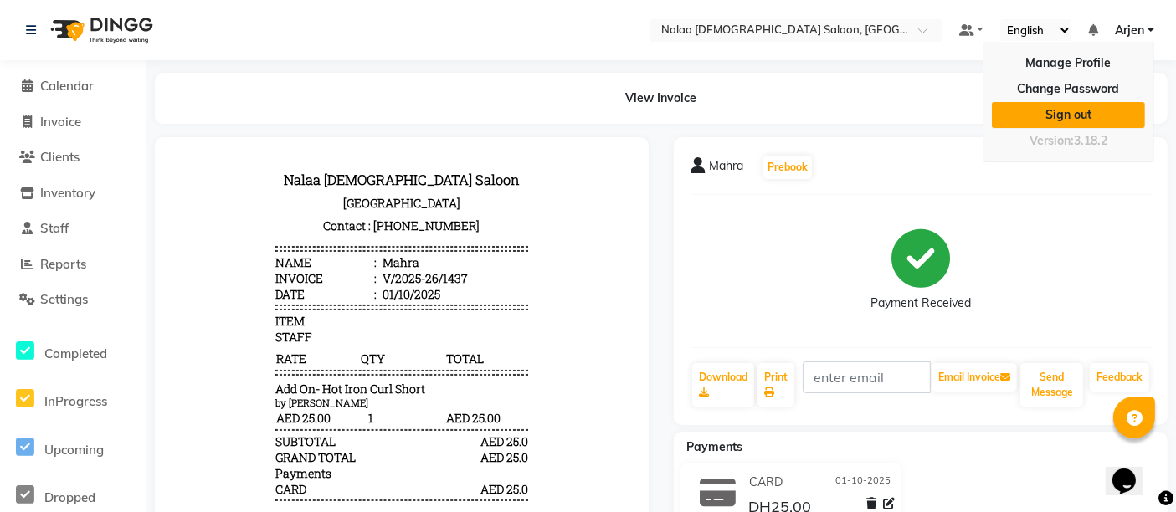
click at [1083, 116] on link "Sign out" at bounding box center [1068, 115] width 153 height 26
